Goal: Transaction & Acquisition: Obtain resource

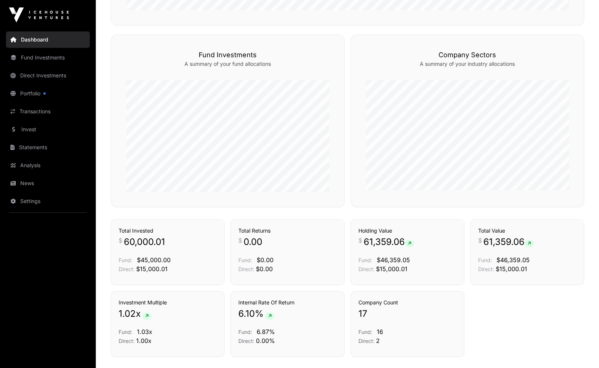
scroll to position [411, 0]
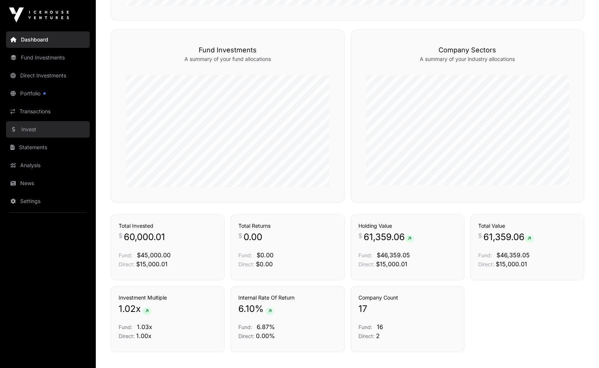
click at [52, 128] on link "Invest" at bounding box center [48, 129] width 84 height 16
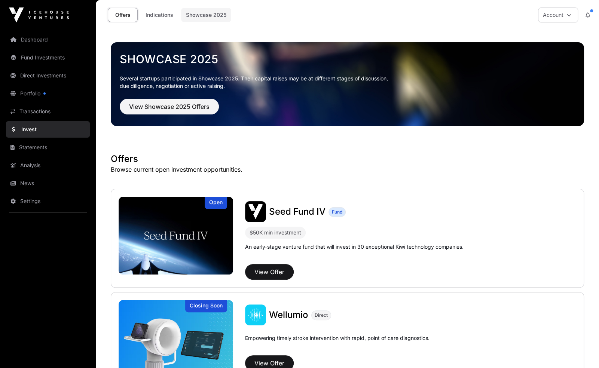
click at [194, 14] on link "Showcase 2025" at bounding box center [206, 15] width 50 height 14
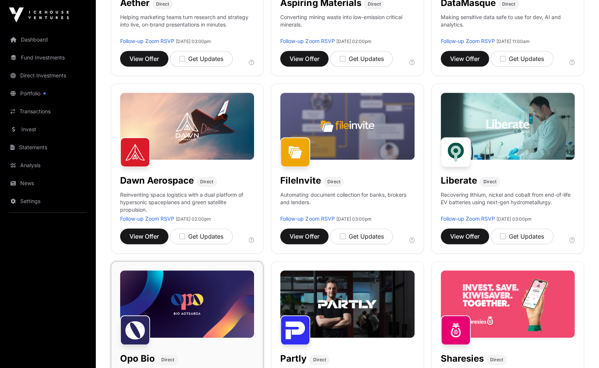
scroll to position [212, 0]
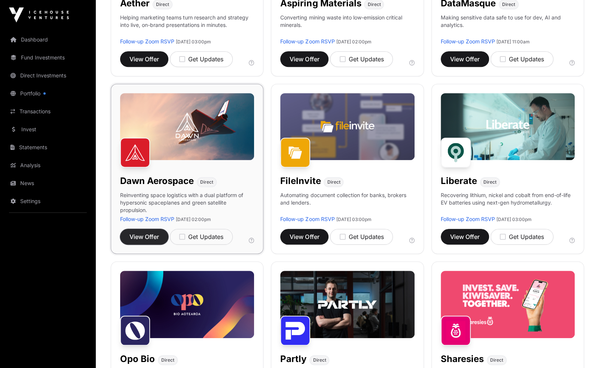
click at [153, 238] on span "View Offer" at bounding box center [144, 236] width 30 height 9
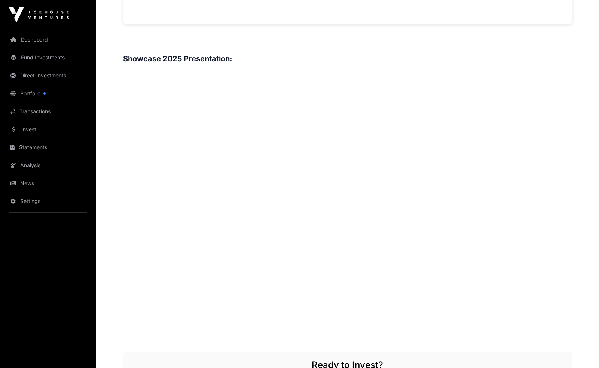
scroll to position [852, 0]
